Goal: Information Seeking & Learning: Learn about a topic

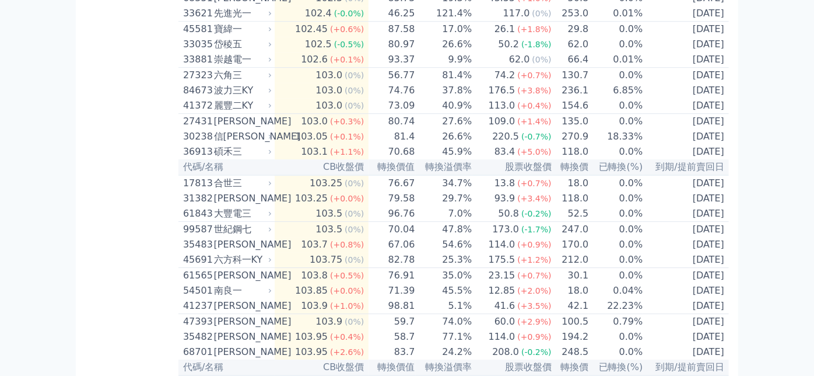
scroll to position [2202, 0]
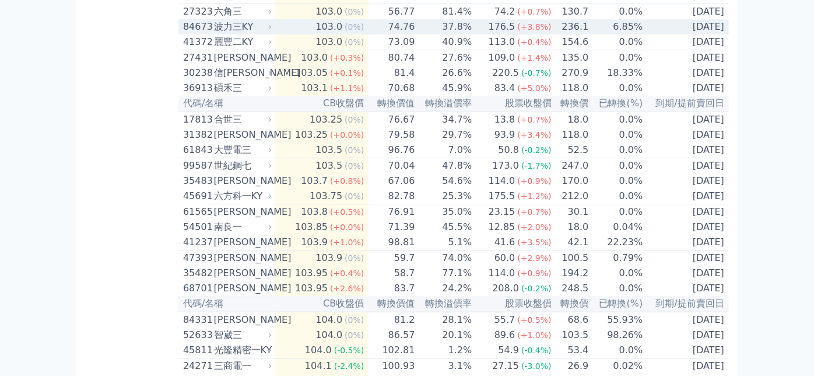
click at [274, 31] on icon at bounding box center [270, 27] width 8 height 8
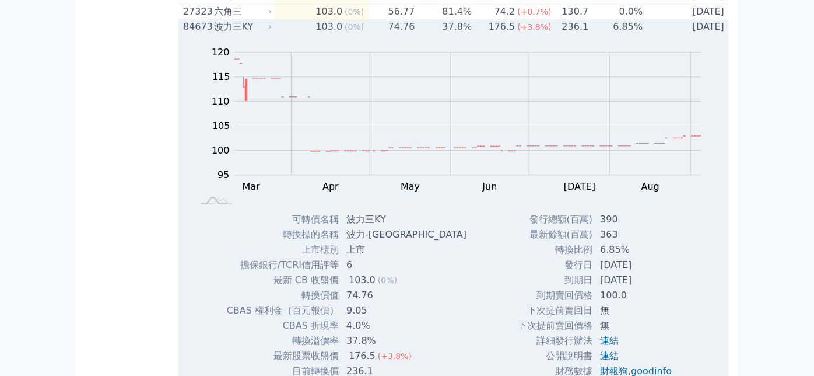
click at [271, 31] on icon at bounding box center [270, 27] width 8 height 8
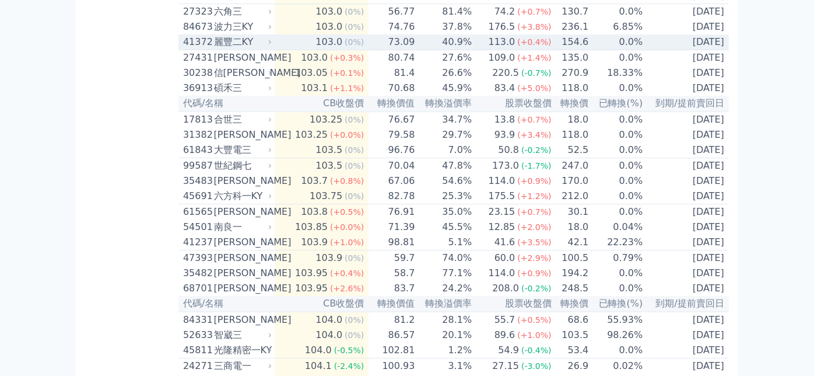
click at [266, 49] on div "麗豐二KY" at bounding box center [241, 42] width 55 height 14
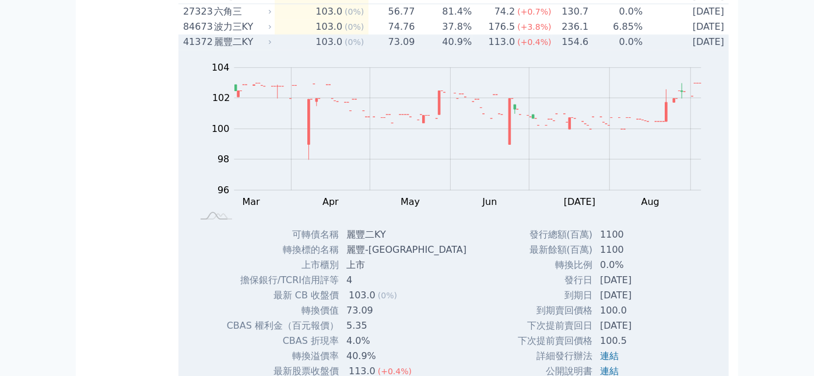
click at [272, 46] on icon at bounding box center [270, 42] width 8 height 8
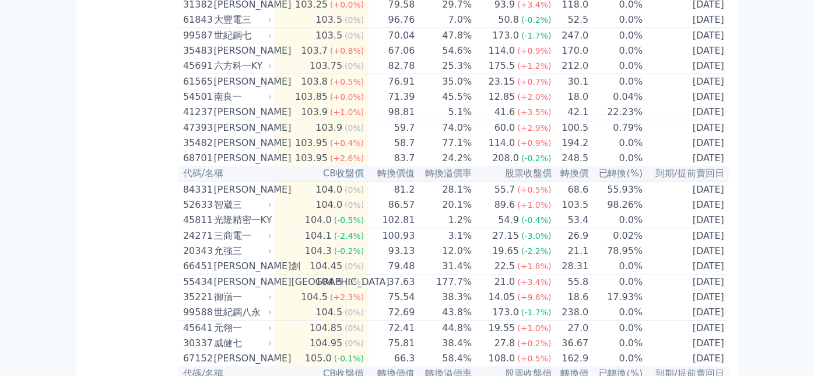
scroll to position [2397, 0]
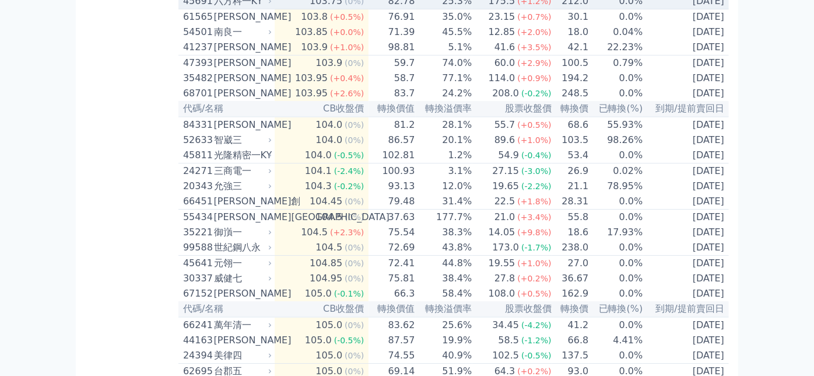
click at [273, 5] on icon at bounding box center [270, 2] width 8 height 8
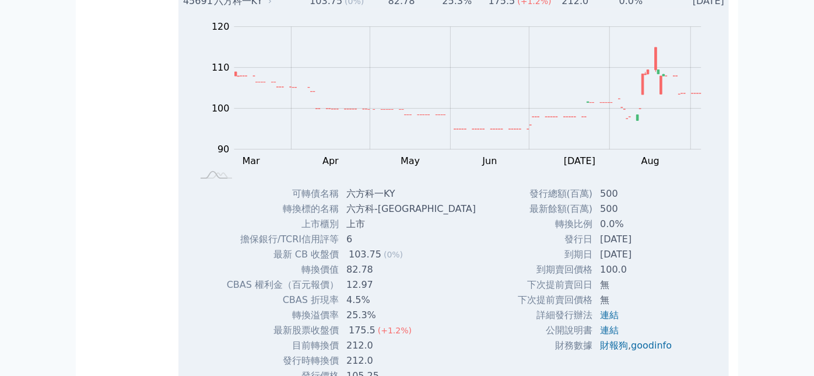
click at [273, 5] on icon at bounding box center [270, 2] width 8 height 8
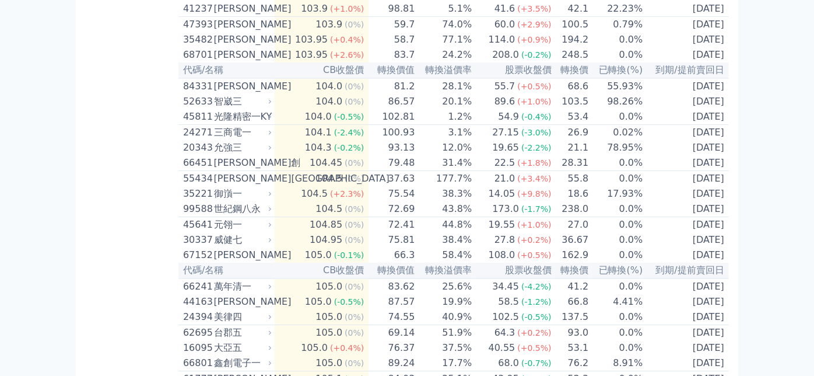
scroll to position [2462, 0]
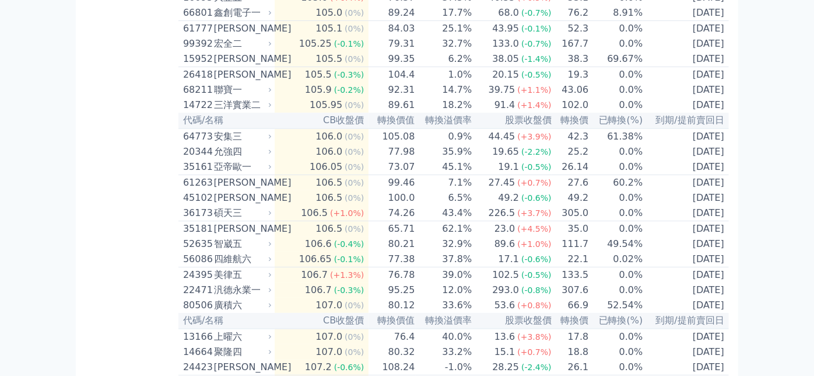
scroll to position [2850, 0]
